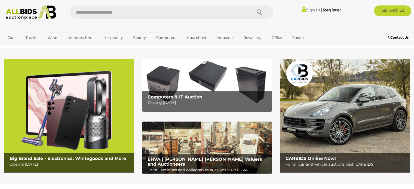
click at [308, 11] on link "Sign In" at bounding box center [311, 9] width 19 height 5
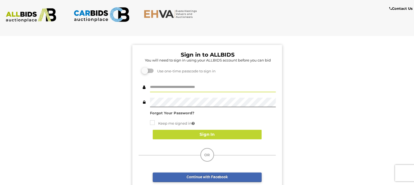
click at [191, 89] on input "text" at bounding box center [213, 88] width 126 height 10
